Goal: Information Seeking & Learning: Learn about a topic

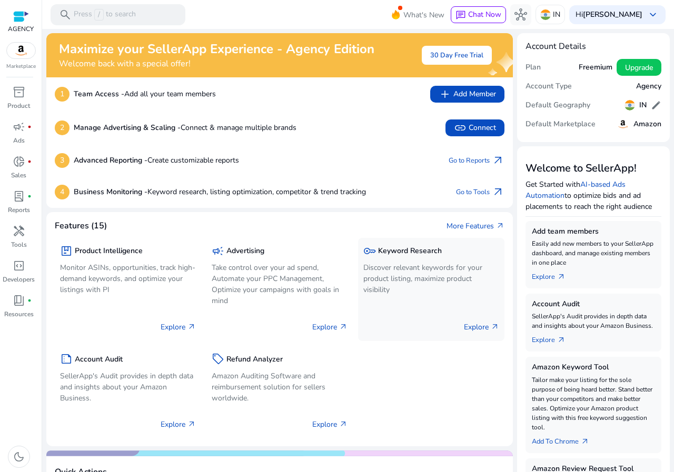
click at [382, 279] on p "Discover relevant keywords for your product listing, maximize product visibility" at bounding box center [431, 278] width 136 height 33
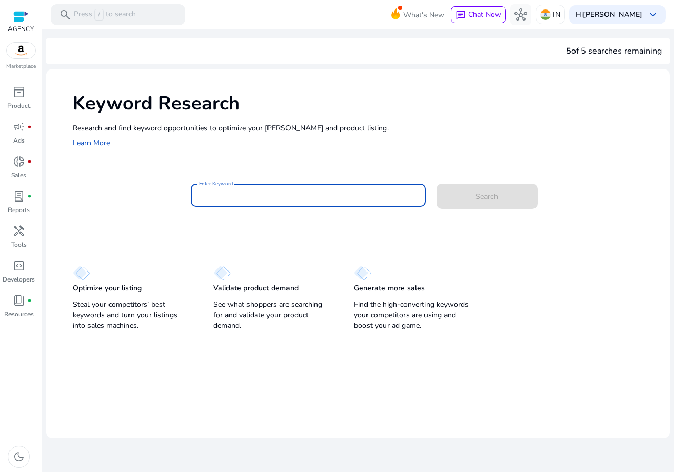
click at [272, 190] on input "Enter Keyword" at bounding box center [308, 196] width 218 height 12
paste input "**********"
type input "**********"
click at [467, 193] on span at bounding box center [486, 196] width 101 height 25
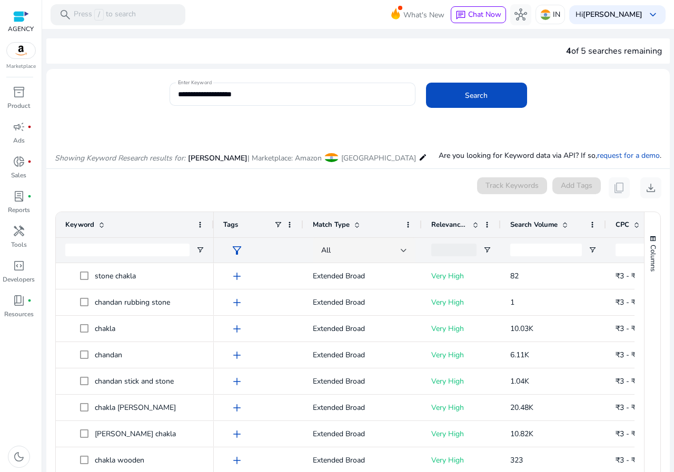
scroll to position [125, 0]
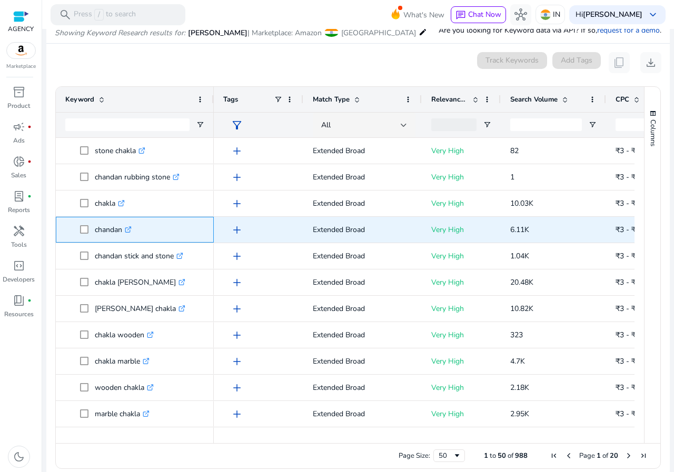
drag, startPoint x: 122, startPoint y: 232, endPoint x: 93, endPoint y: 228, distance: 29.2
click at [93, 228] on span "chandan .st0{fill:#2c8af8}" at bounding box center [142, 230] width 124 height 22
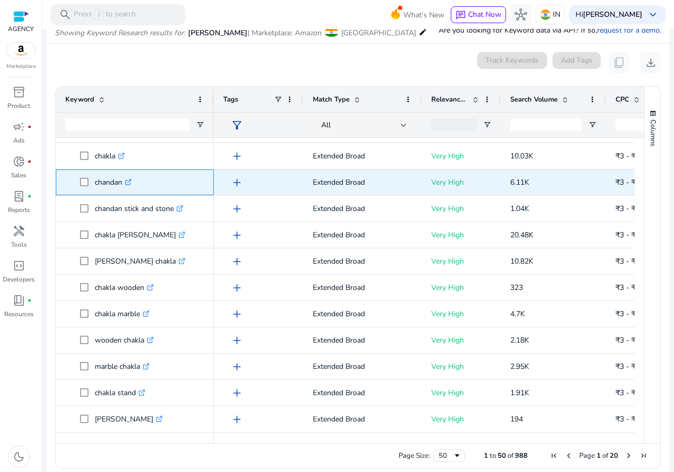
scroll to position [53, 0]
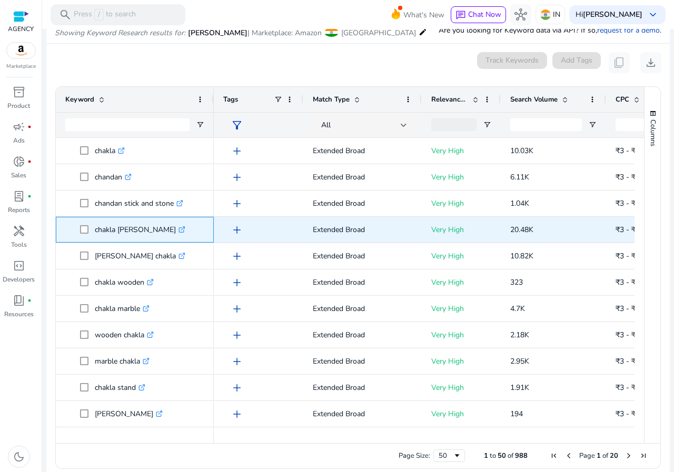
drag, startPoint x: 96, startPoint y: 228, endPoint x: 139, endPoint y: 234, distance: 43.5
click at [139, 234] on p "chakla [PERSON_NAME] .st0{fill:#2c8af8}" at bounding box center [140, 230] width 91 height 22
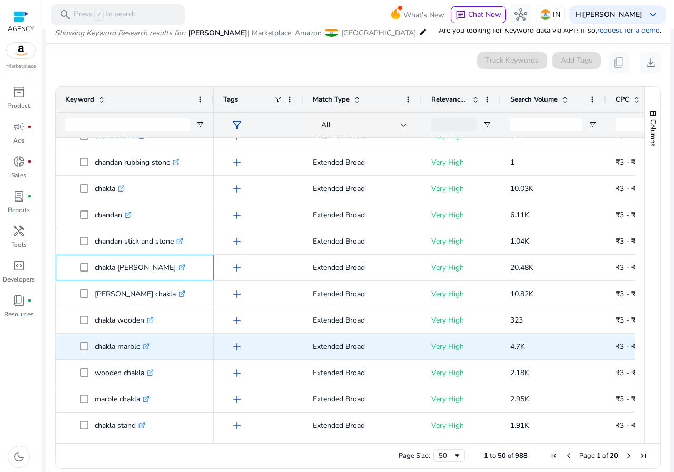
scroll to position [0, 0]
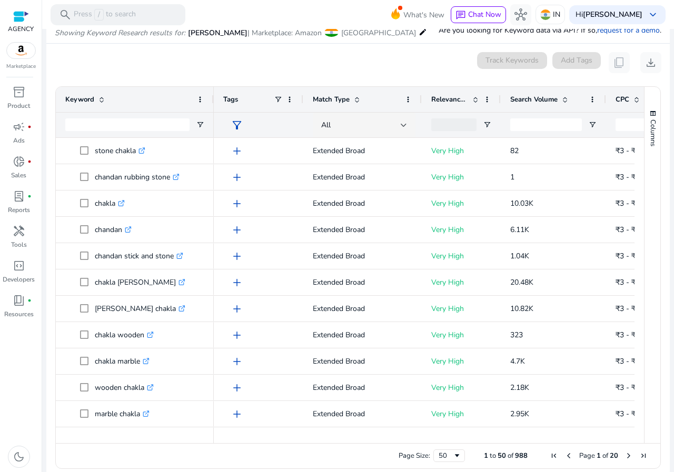
click at [49, 130] on ag-grid-angular "Press SPACE to select this row. Drag here to set row groups Drag here to set co…" at bounding box center [358, 277] width 622 height 393
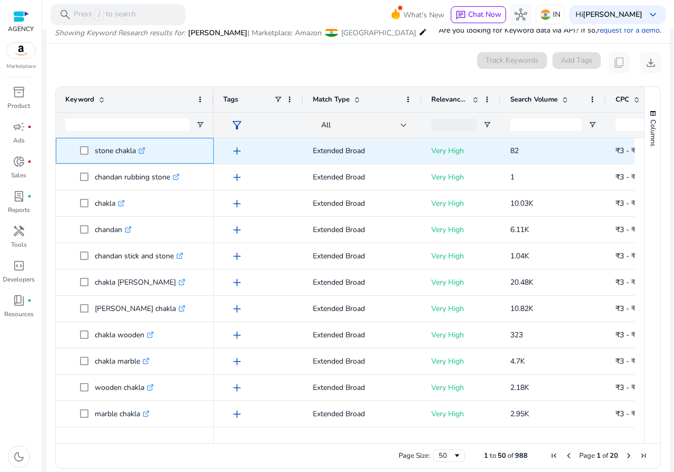
drag, startPoint x: 95, startPoint y: 151, endPoint x: 134, endPoint y: 151, distance: 39.5
click at [134, 151] on p "stone chakla .st0{fill:#2c8af8}" at bounding box center [120, 151] width 51 height 22
copy p "stone chakla"
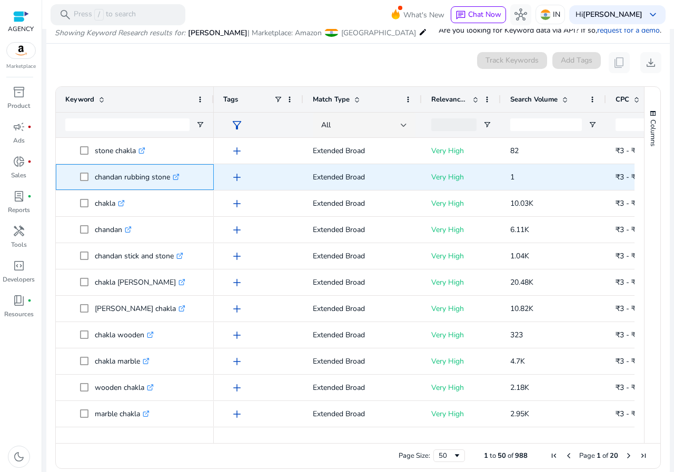
click at [101, 177] on p "chandan rubbing stone .st0{fill:#2c8af8}" at bounding box center [137, 177] width 85 height 22
drag, startPoint x: 94, startPoint y: 177, endPoint x: 171, endPoint y: 178, distance: 76.9
click at [171, 178] on span "chandan rubbing stone .st0{fill:#2c8af8}" at bounding box center [142, 177] width 124 height 22
copy span "chandan rubbing stone"
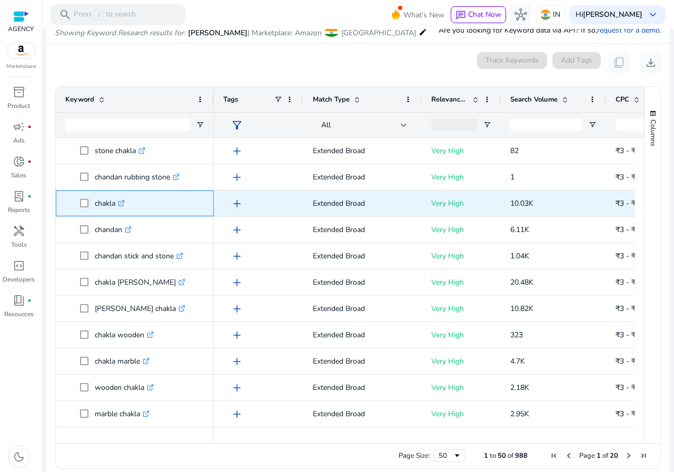
drag, startPoint x: 116, startPoint y: 204, endPoint x: 96, endPoint y: 204, distance: 20.5
click at [96, 204] on p "chakla .st0{fill:#2c8af8}" at bounding box center [110, 204] width 30 height 22
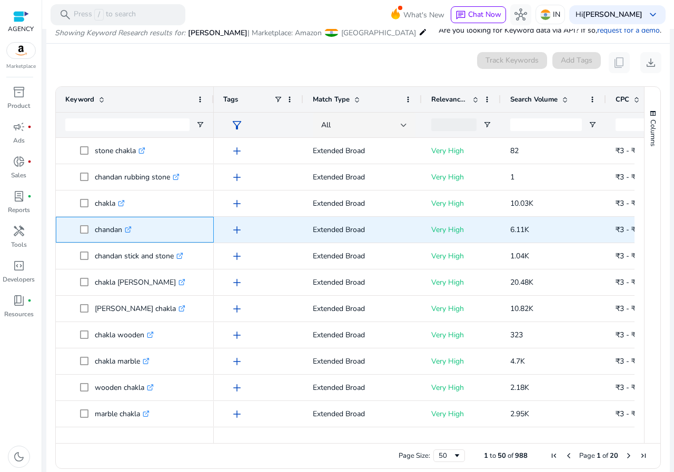
click at [112, 230] on p "chandan .st0{fill:#2c8af8}" at bounding box center [113, 230] width 37 height 22
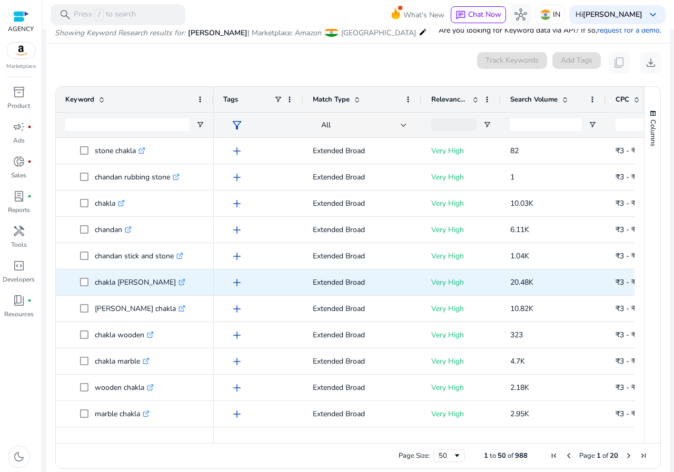
click at [101, 283] on p "chakla [PERSON_NAME] .st0{fill:#2c8af8}" at bounding box center [140, 283] width 91 height 22
drag, startPoint x: 93, startPoint y: 281, endPoint x: 121, endPoint y: 278, distance: 28.6
click at [121, 278] on span "chakla [PERSON_NAME] .st0{fill:#2c8af8}" at bounding box center [142, 283] width 124 height 22
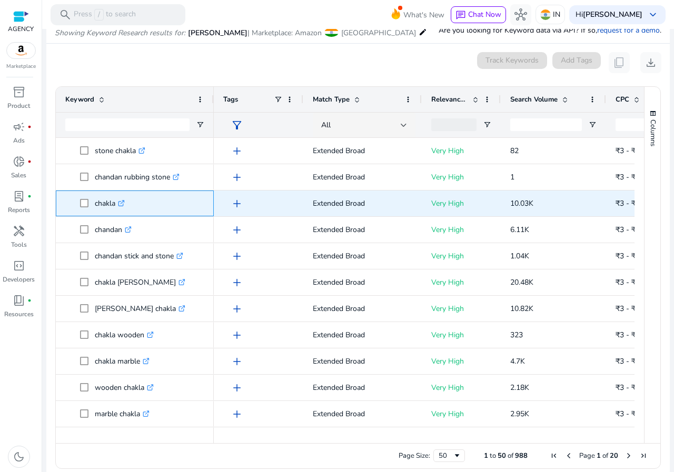
drag, startPoint x: 92, startPoint y: 204, endPoint x: 115, endPoint y: 205, distance: 23.2
click at [115, 205] on span "chakla .st0{fill:#2c8af8}" at bounding box center [142, 204] width 124 height 22
copy span "chakla"
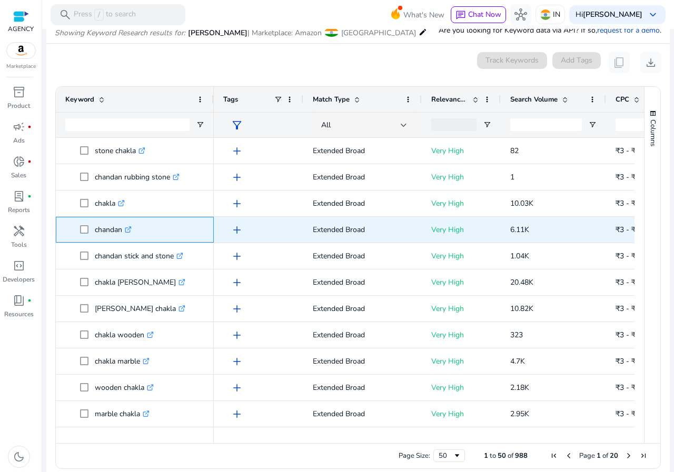
drag, startPoint x: 121, startPoint y: 232, endPoint x: 95, endPoint y: 227, distance: 26.7
click at [95, 227] on p "chandan .st0{fill:#2c8af8}" at bounding box center [113, 230] width 37 height 22
copy p "chandan"
